Goal: Task Accomplishment & Management: Use online tool/utility

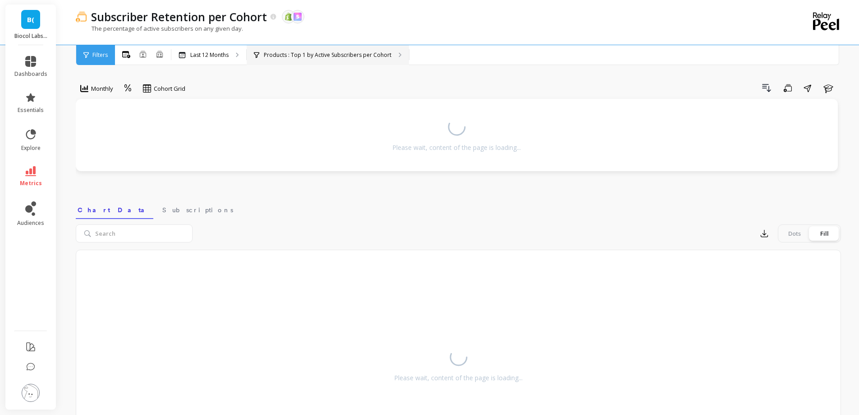
click at [290, 64] on div "Products : Top 1 by Active Subscribers per Cohort Products : Detox" at bounding box center [328, 55] width 162 height 20
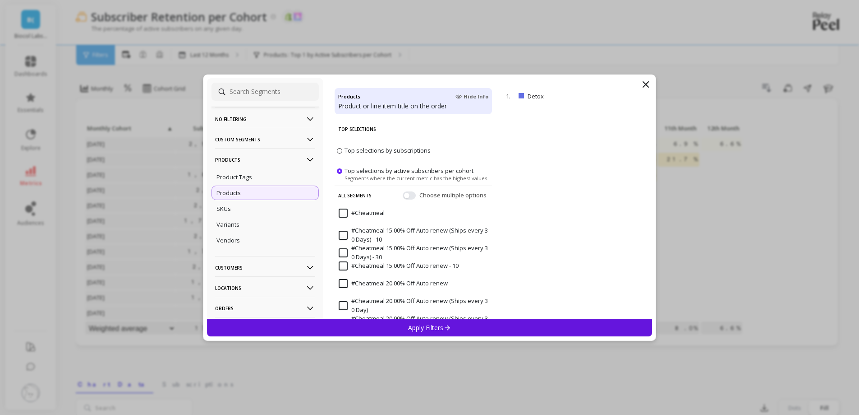
click at [253, 157] on p "Products" at bounding box center [265, 159] width 100 height 23
click at [258, 173] on p "Customers" at bounding box center [265, 179] width 100 height 23
click at [257, 196] on p "Customer Tags" at bounding box center [237, 197] width 41 height 8
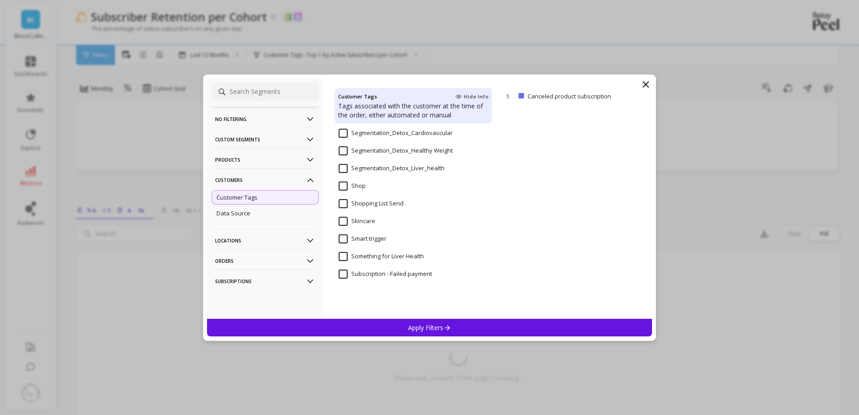
scroll to position [767, 0]
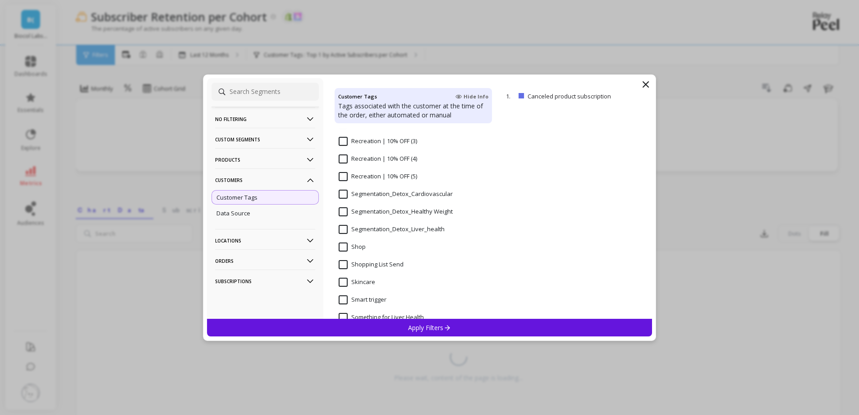
click at [390, 212] on Weight "Segmentation_Detox_Healthy Weight" at bounding box center [396, 211] width 114 height 9
click at [405, 327] on div "Apply Filters" at bounding box center [430, 328] width 446 height 18
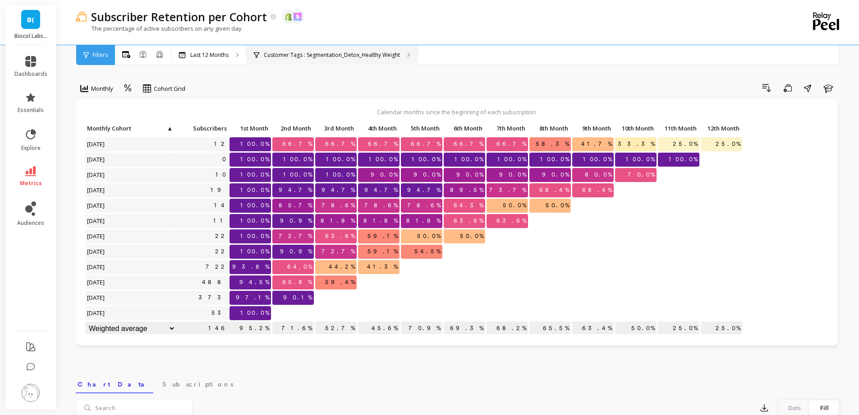
click at [355, 59] on div "Customer Tags : Segmentation_Detox_Healthy Weight" at bounding box center [332, 55] width 171 height 20
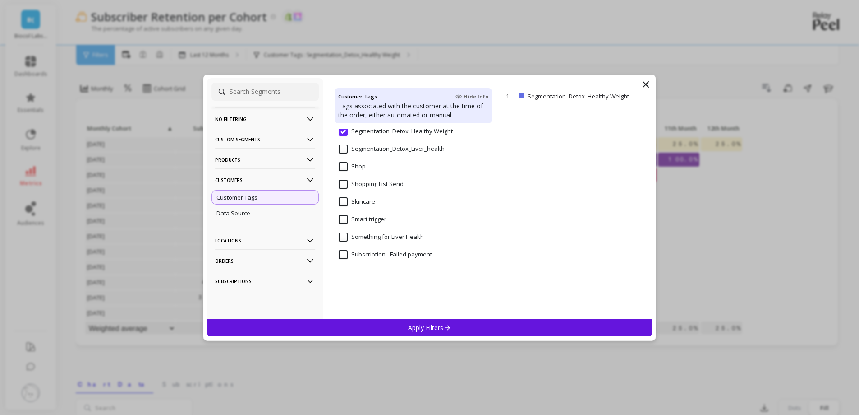
scroll to position [767, 0]
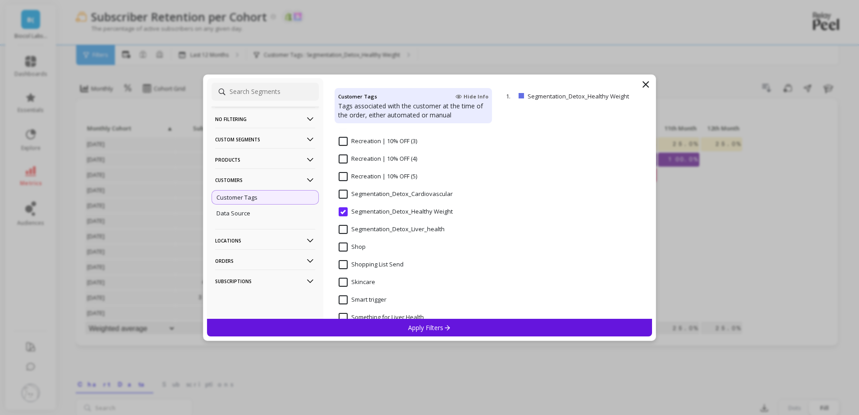
click at [396, 228] on input "Segmentation_Detox_Liver_health" at bounding box center [392, 229] width 106 height 9
click at [403, 328] on div "Apply Filters" at bounding box center [430, 328] width 446 height 18
